Goal: Navigation & Orientation: Find specific page/section

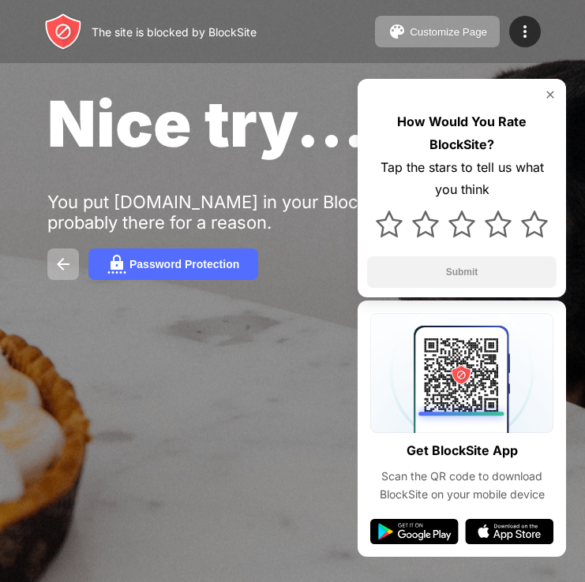
click at [196, 337] on div "Nice try... You put instagram.com in your Block Sites list. It’s probably there…" at bounding box center [292, 182] width 585 height 365
